Goal: Transaction & Acquisition: Book appointment/travel/reservation

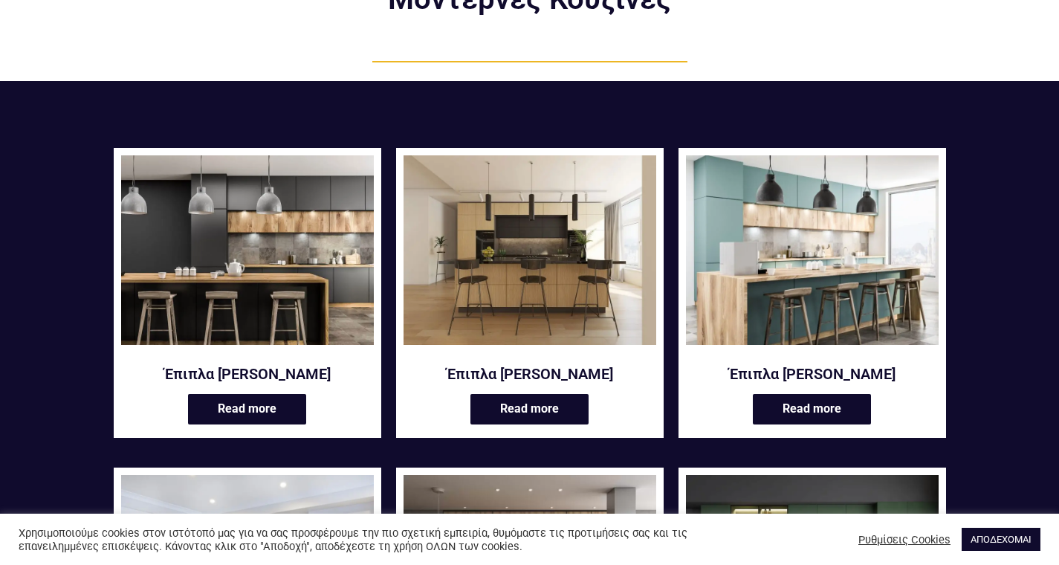
scroll to position [174, 0]
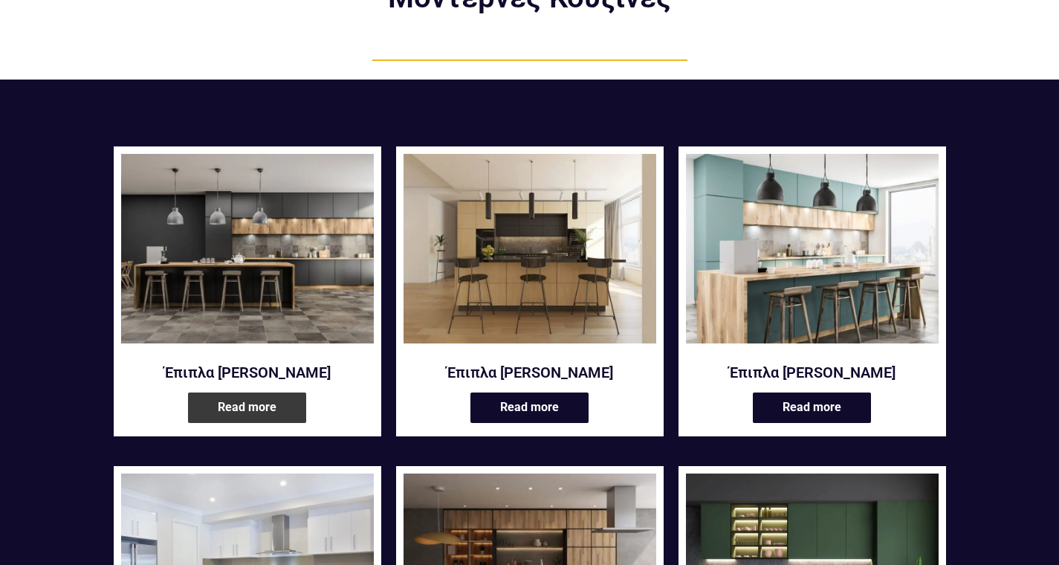
click at [234, 392] on link "Read more" at bounding box center [247, 407] width 118 height 30
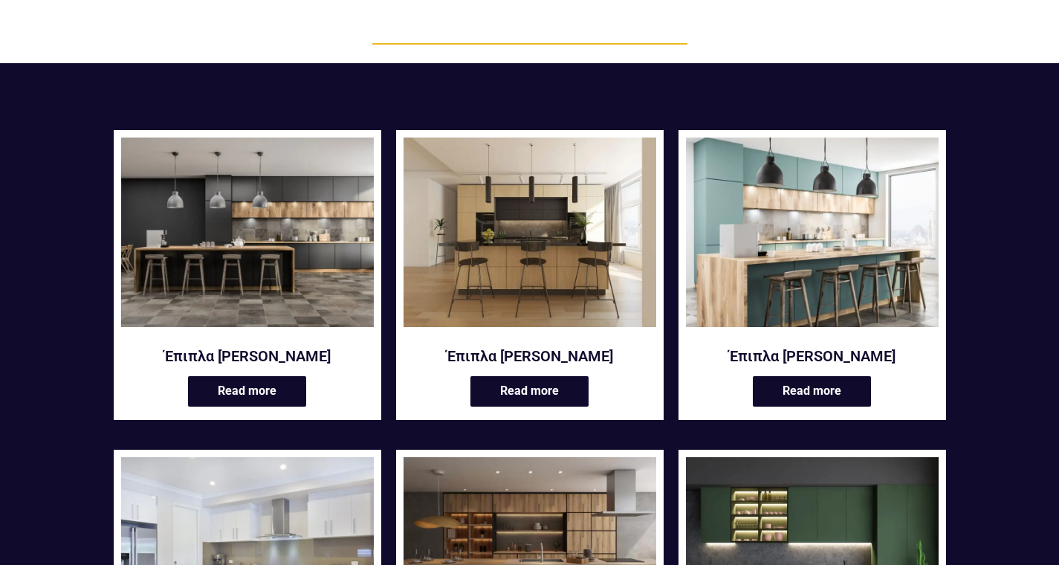
scroll to position [200, 0]
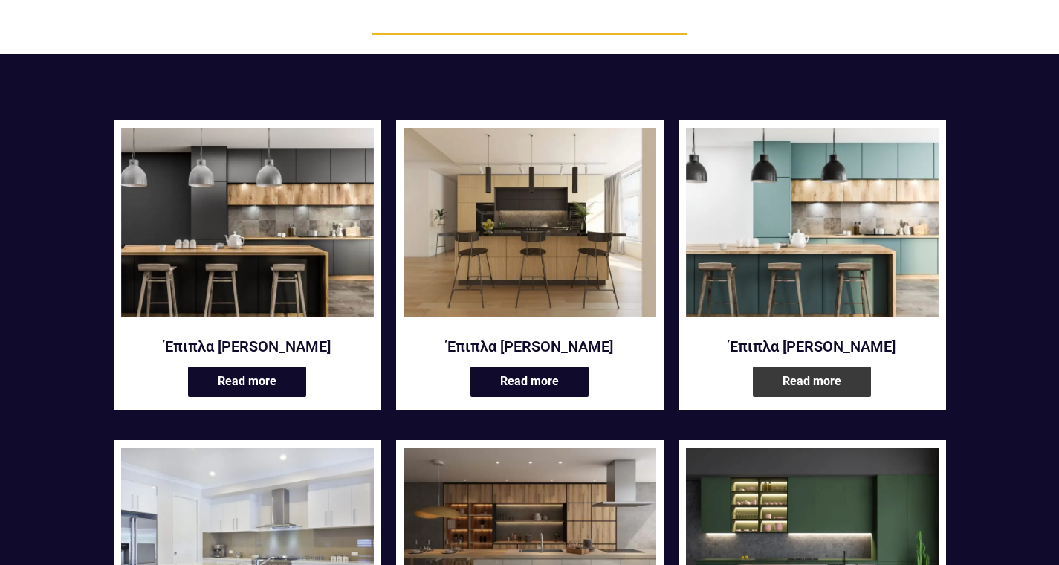
click at [808, 366] on link "Read more" at bounding box center [812, 381] width 118 height 30
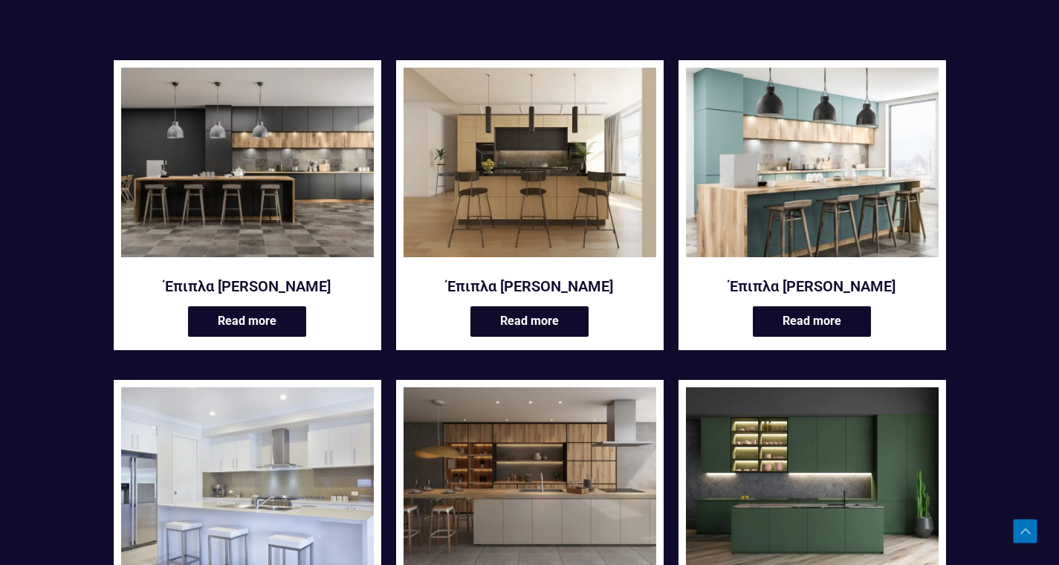
scroll to position [262, 0]
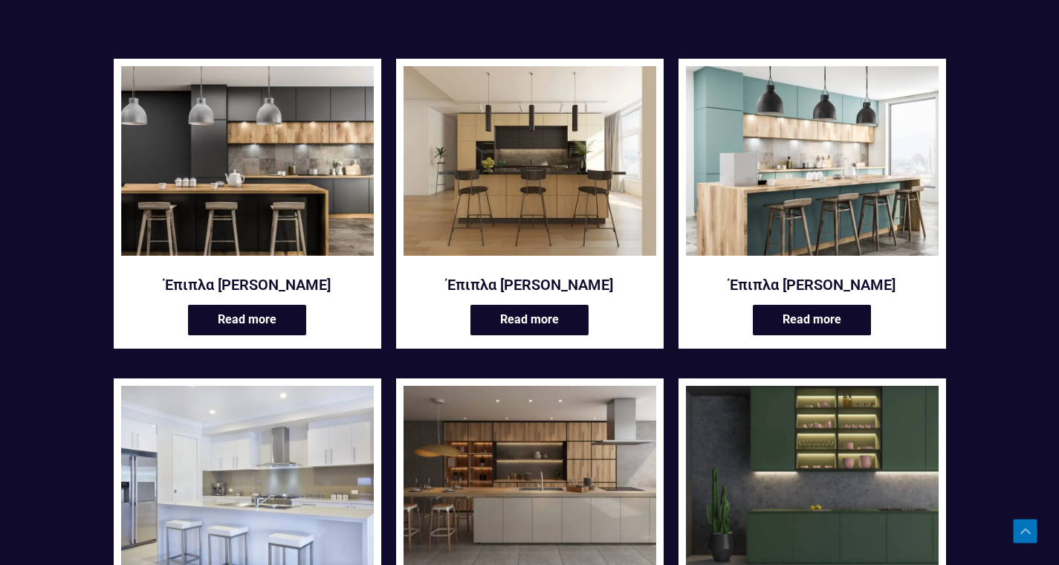
click at [855, 453] on img at bounding box center [812, 480] width 253 height 189
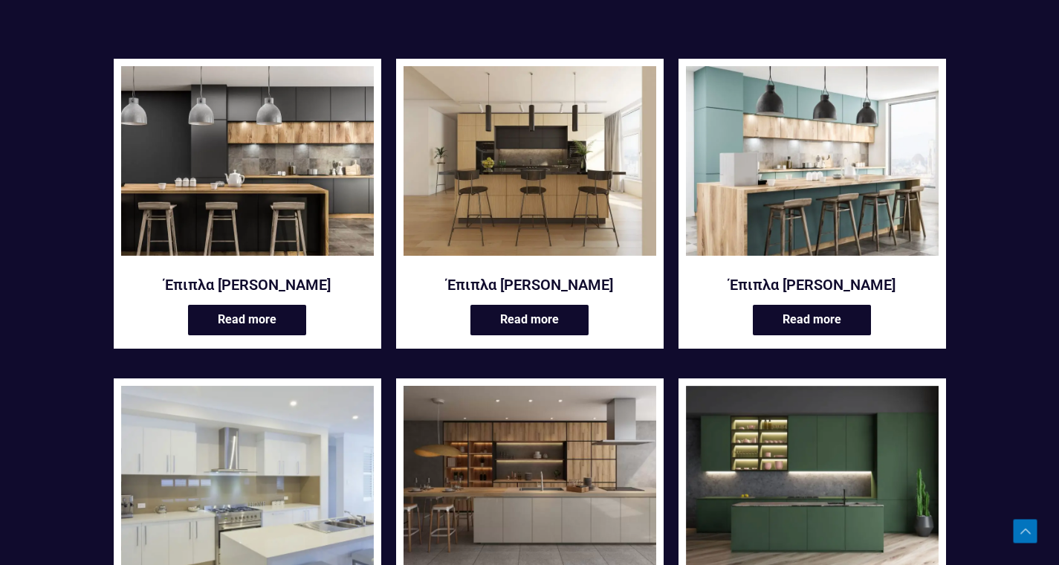
click at [285, 432] on img at bounding box center [247, 480] width 253 height 189
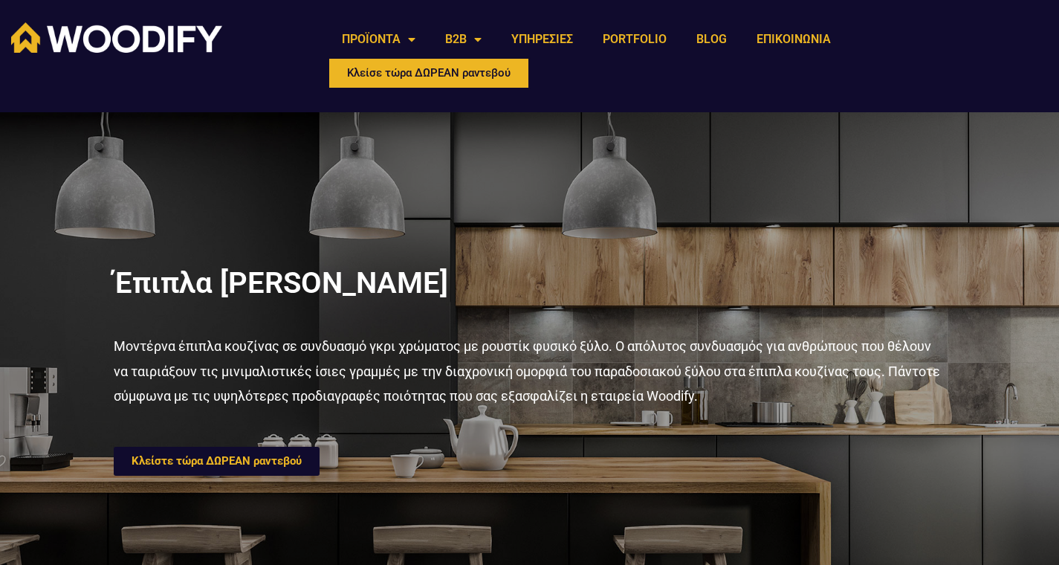
click at [274, 456] on span "Κλείστε τώρα ΔΩΡΕΑΝ ραντεβού" at bounding box center [217, 461] width 170 height 11
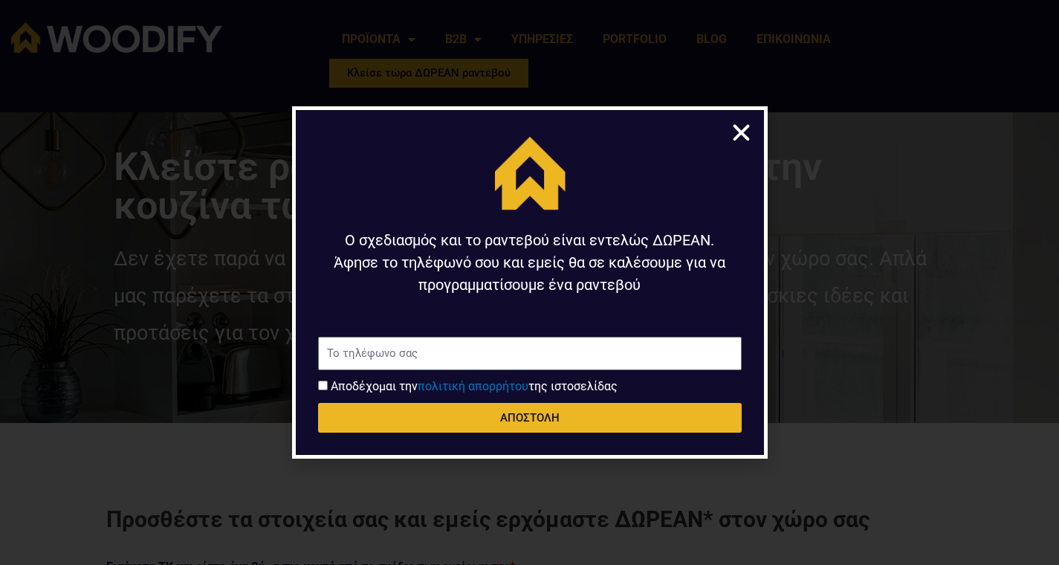
click at [748, 132] on icon "Close" at bounding box center [741, 132] width 23 height 23
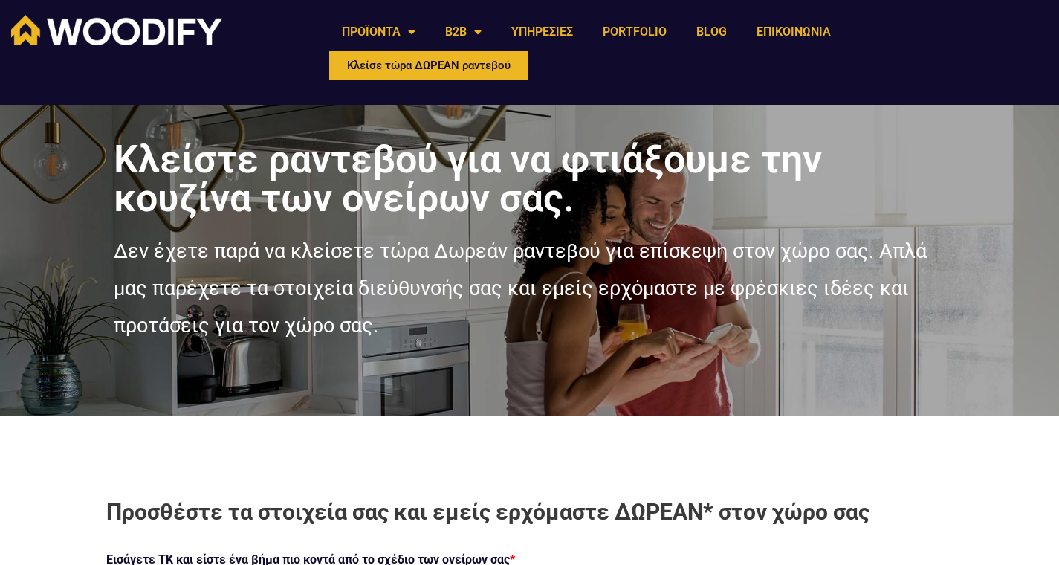
scroll to position [9, 0]
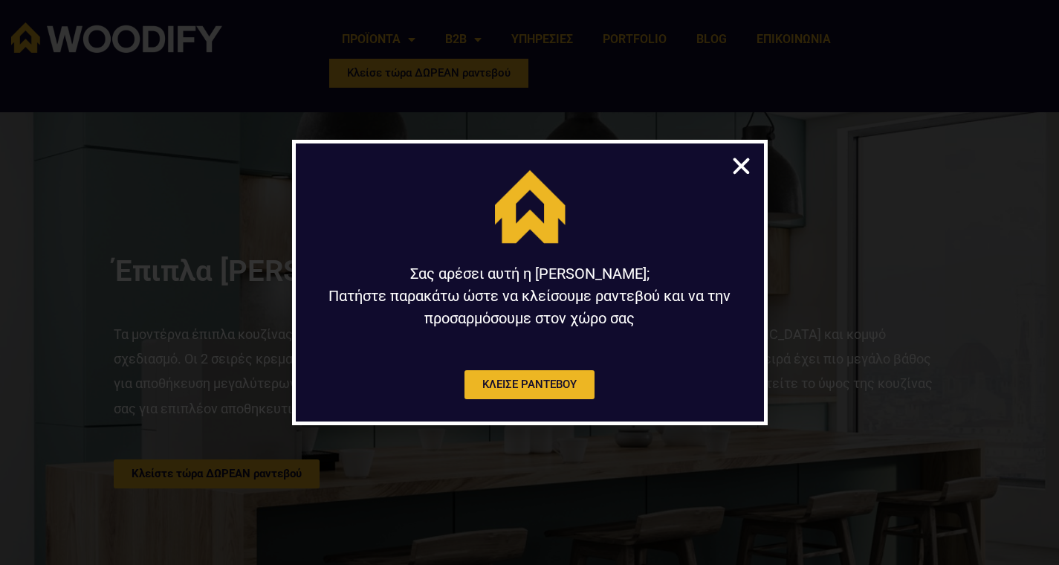
click at [742, 166] on icon "Close" at bounding box center [741, 166] width 23 height 23
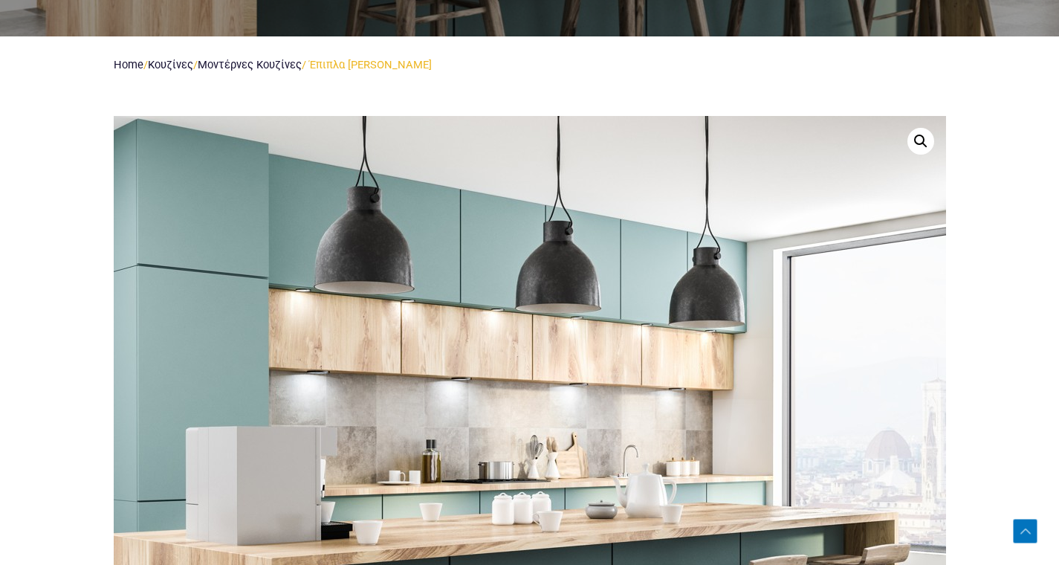
scroll to position [597, 0]
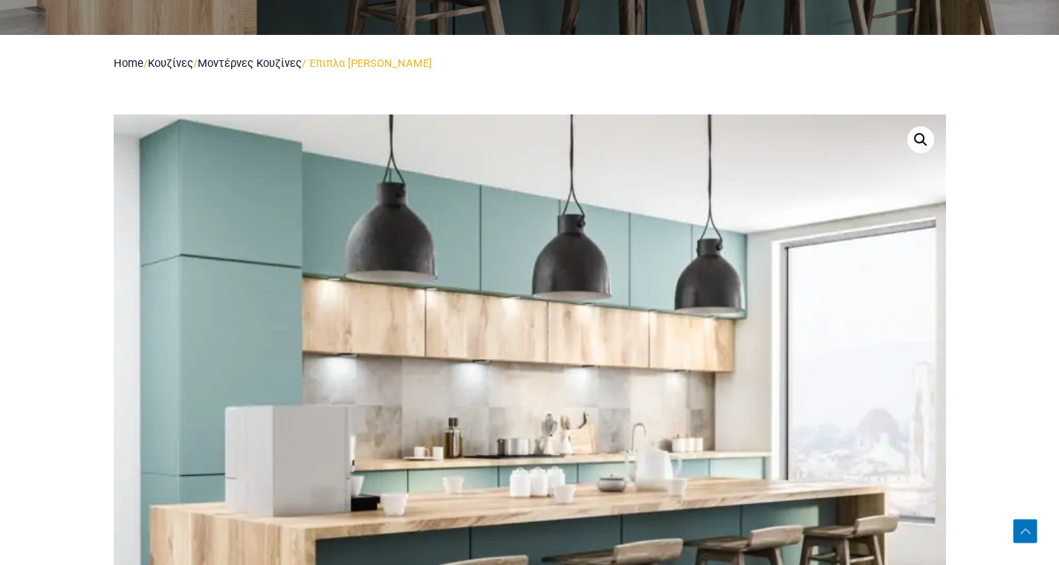
click at [920, 126] on link at bounding box center [920, 139] width 27 height 27
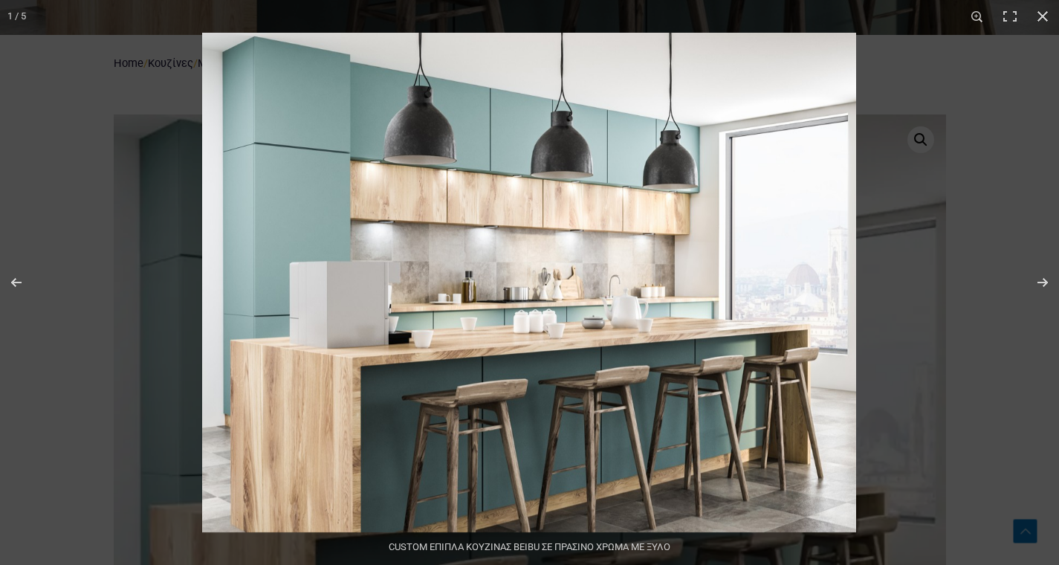
click at [826, 59] on img at bounding box center [529, 282] width 654 height 499
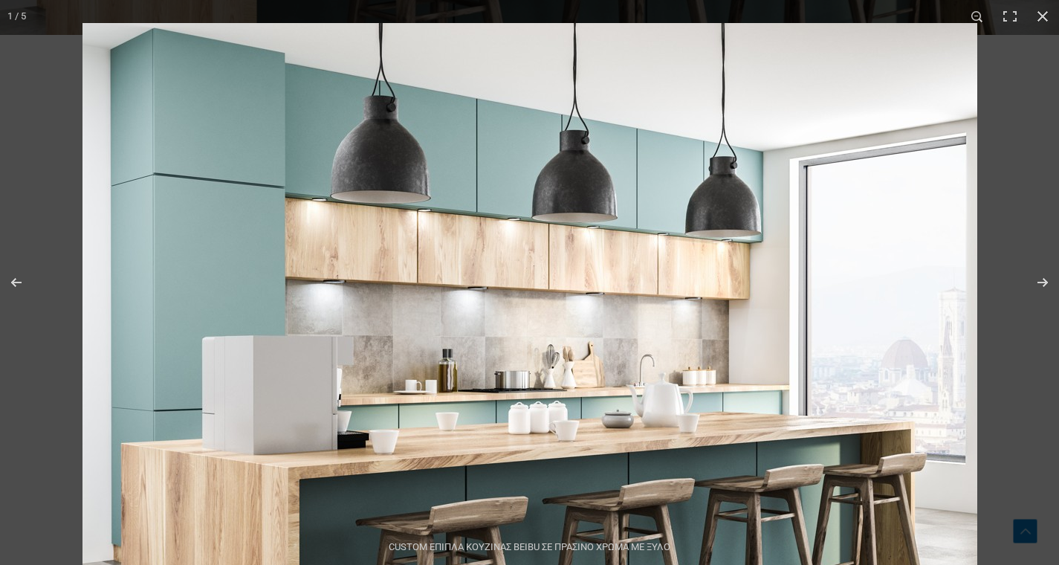
click at [826, 59] on img at bounding box center [529, 364] width 895 height 683
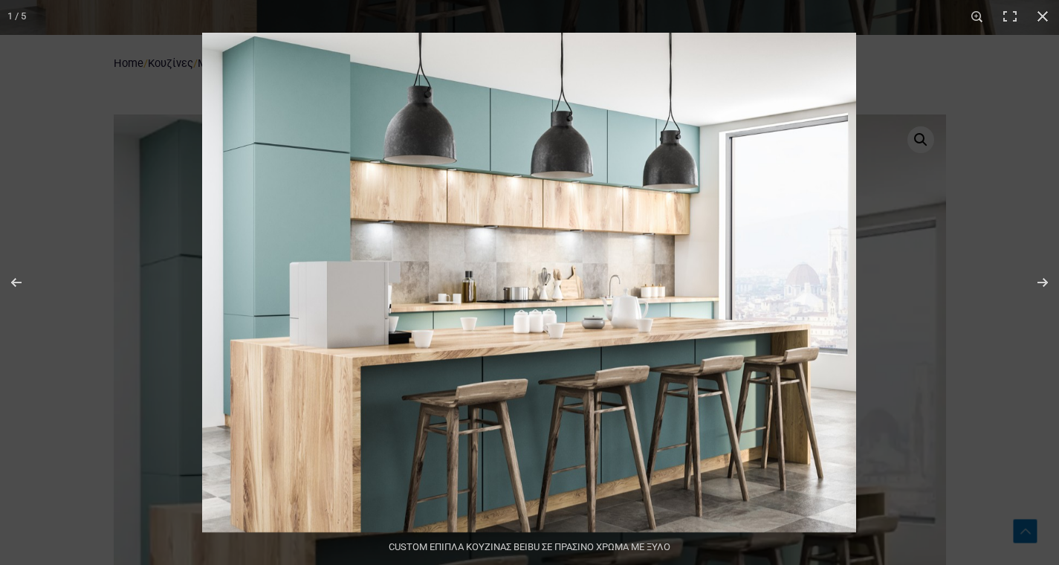
click at [826, 59] on img at bounding box center [529, 282] width 654 height 499
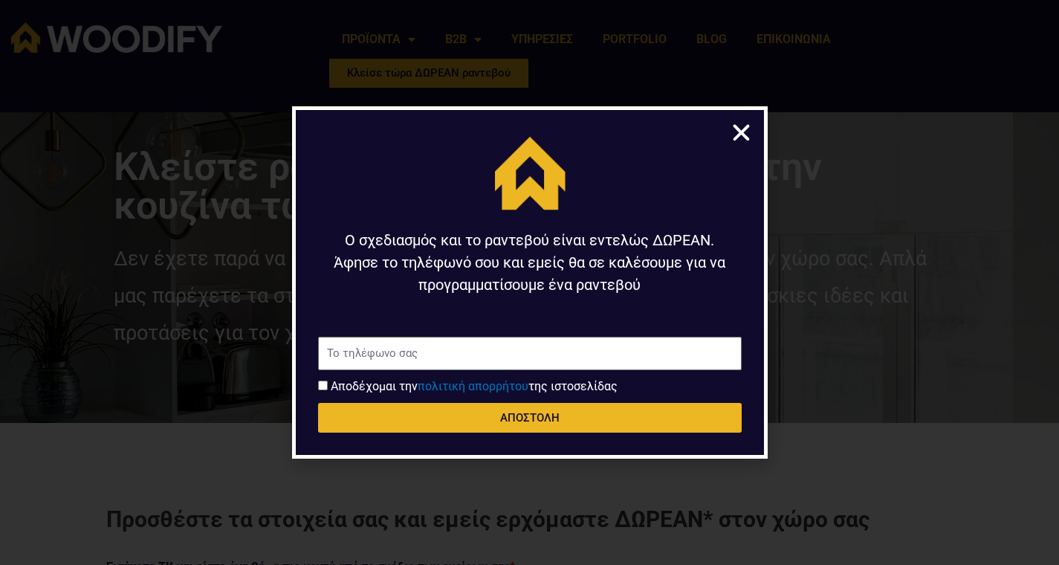
click at [740, 131] on icon "Close" at bounding box center [741, 132] width 23 height 23
